Goal: Find specific page/section: Find specific page/section

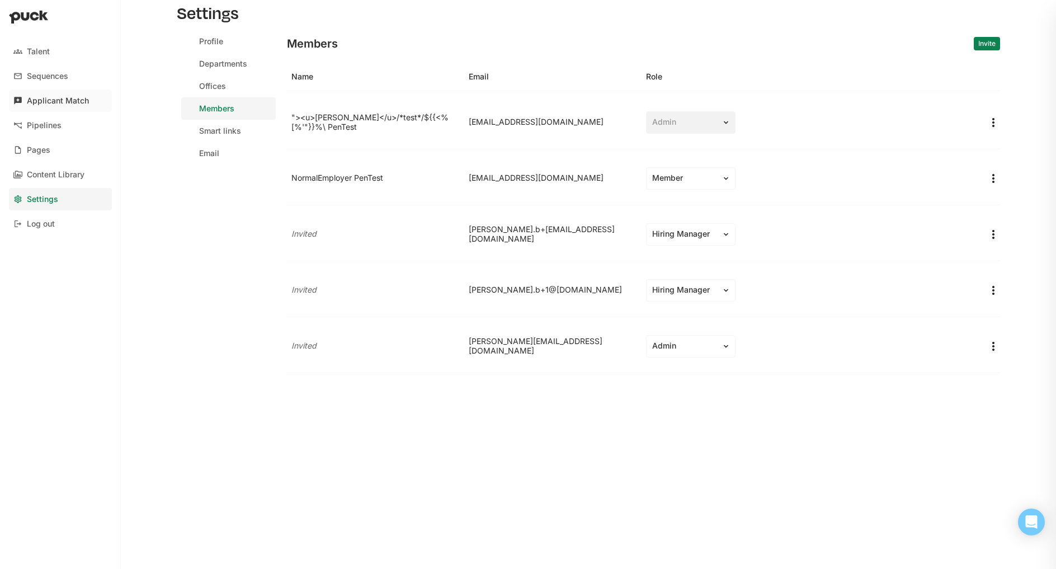
click at [48, 96] on div "Applicant Match" at bounding box center [58, 101] width 62 height 10
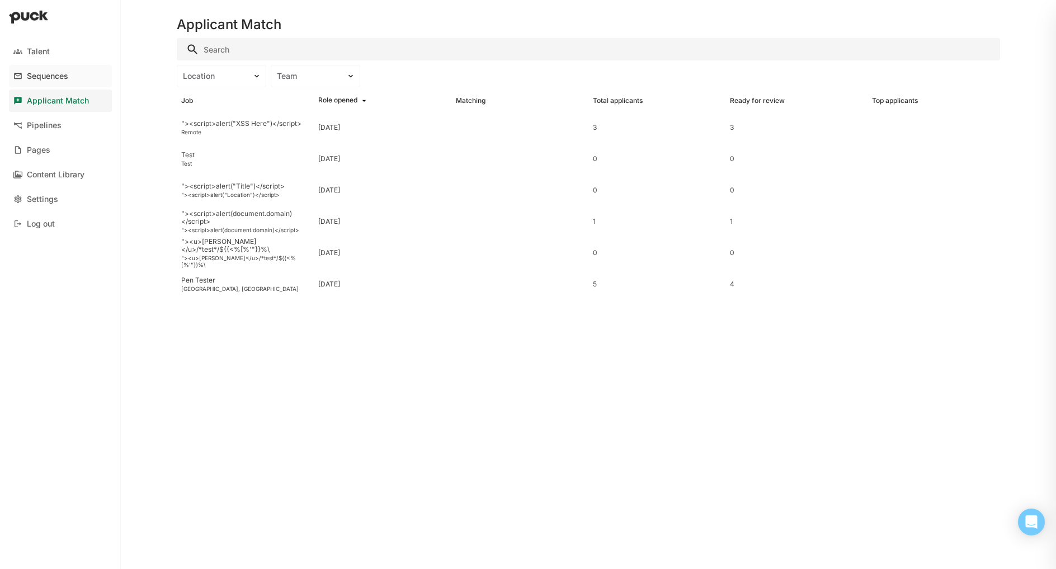
click at [40, 77] on div "Sequences" at bounding box center [47, 77] width 41 height 10
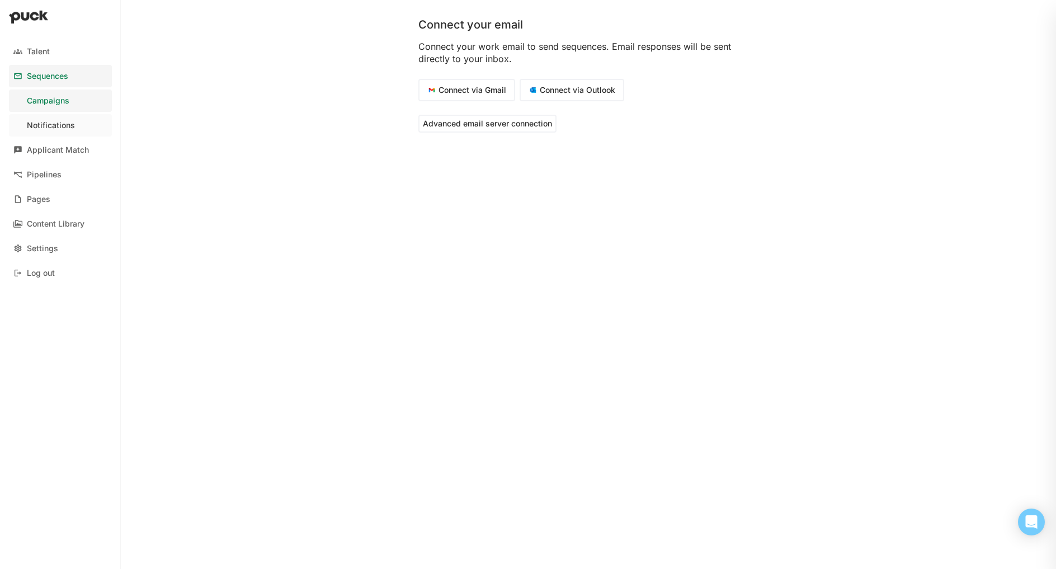
click at [35, 127] on div "Notifications" at bounding box center [51, 126] width 48 height 10
click at [39, 150] on div "Applicant Match" at bounding box center [58, 150] width 62 height 10
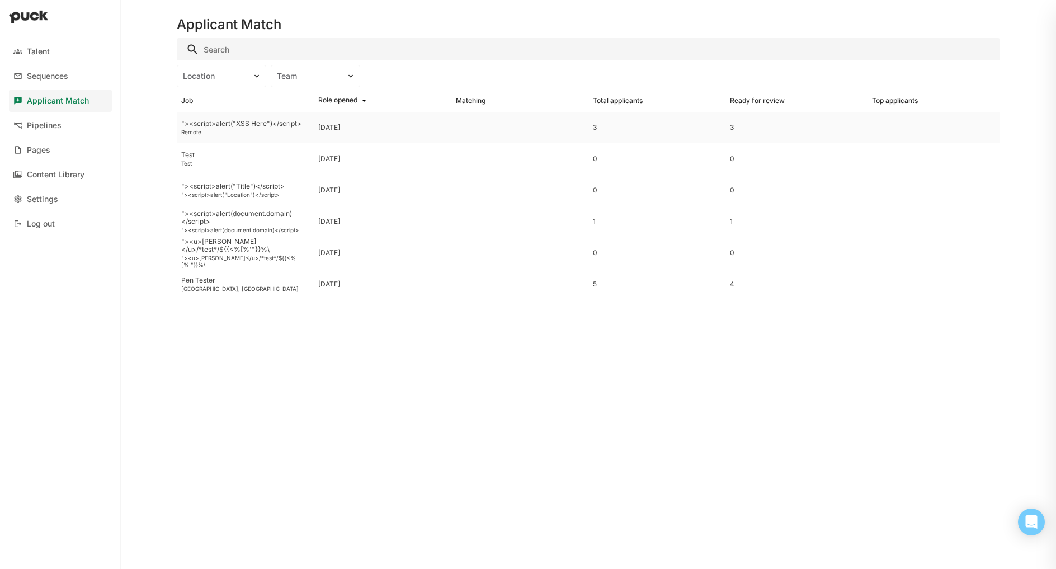
click at [251, 123] on div ""><script>alert("XSS Here")</script>" at bounding box center [245, 124] width 128 height 8
click at [216, 164] on div "Test" at bounding box center [245, 163] width 128 height 7
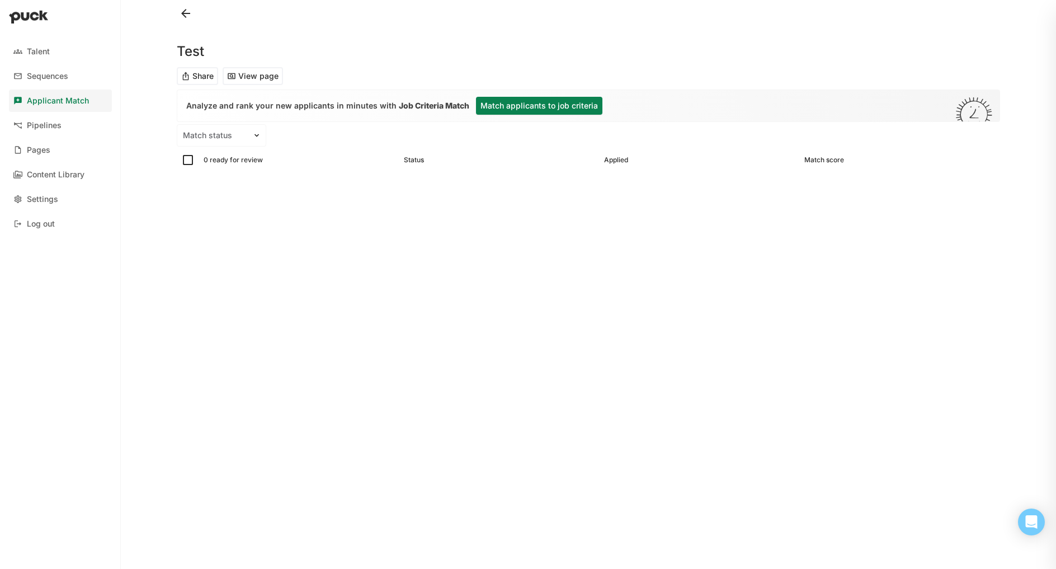
click at [250, 81] on button "View page" at bounding box center [253, 76] width 60 height 18
